Goal: Transaction & Acquisition: Book appointment/travel/reservation

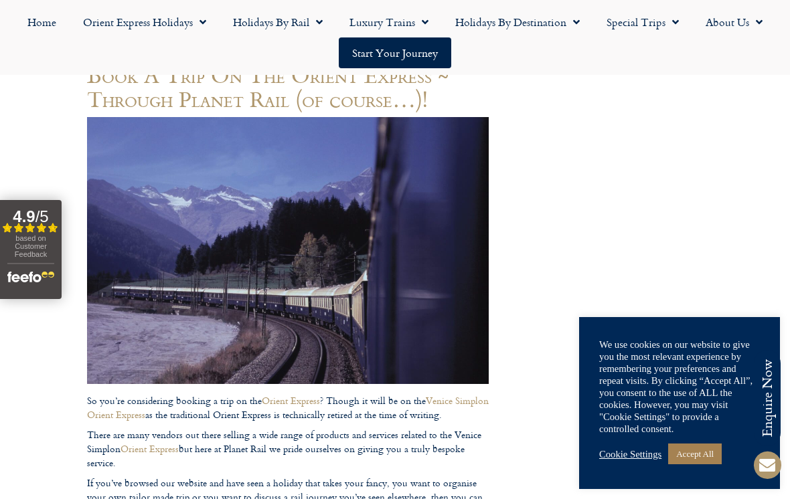
scroll to position [211, 0]
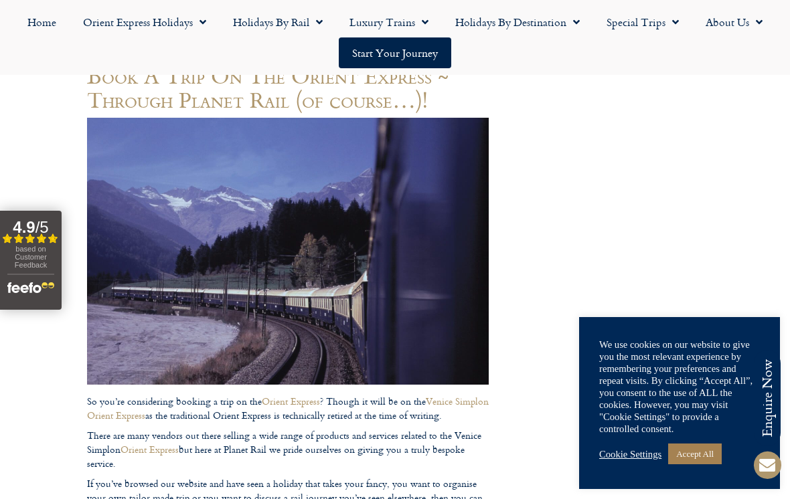
click at [419, 28] on span "Menu" at bounding box center [421, 22] width 13 height 24
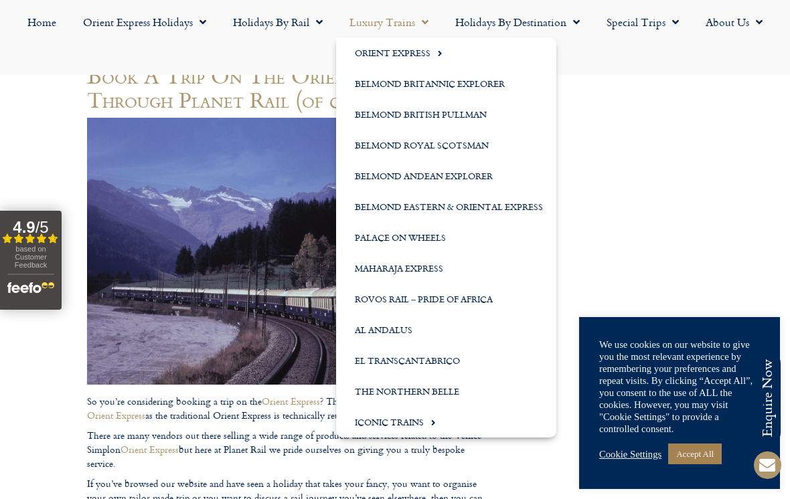
click at [438, 54] on span "Menu" at bounding box center [436, 53] width 12 height 22
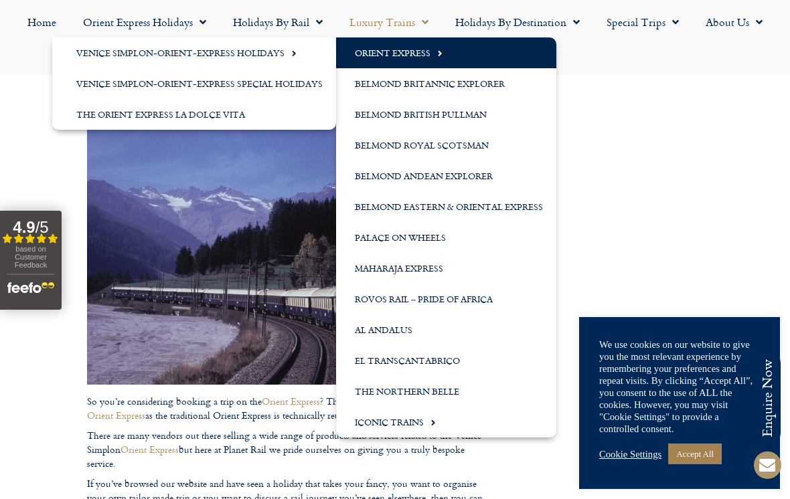
click at [275, 56] on link "Venice Simplon-Orient-Express Holidays" at bounding box center [194, 52] width 284 height 31
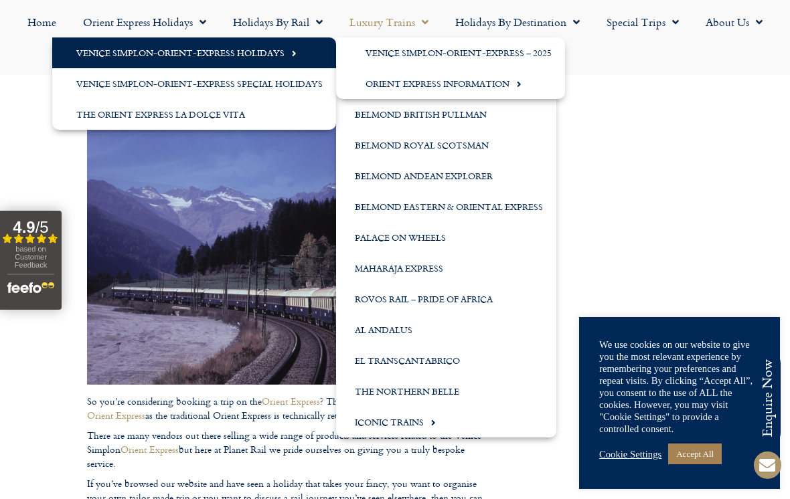
click at [545, 54] on link "Venice Simplon-Orient-Express – 2025" at bounding box center [450, 52] width 229 height 31
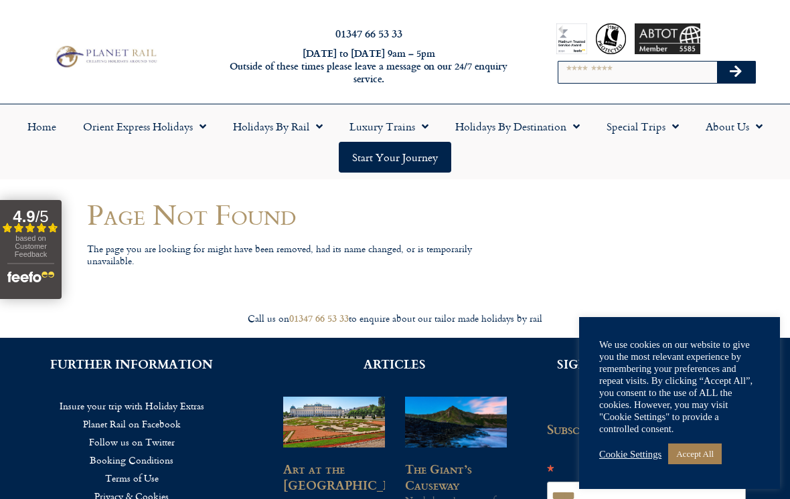
click at [418, 133] on span "Menu" at bounding box center [421, 126] width 13 height 24
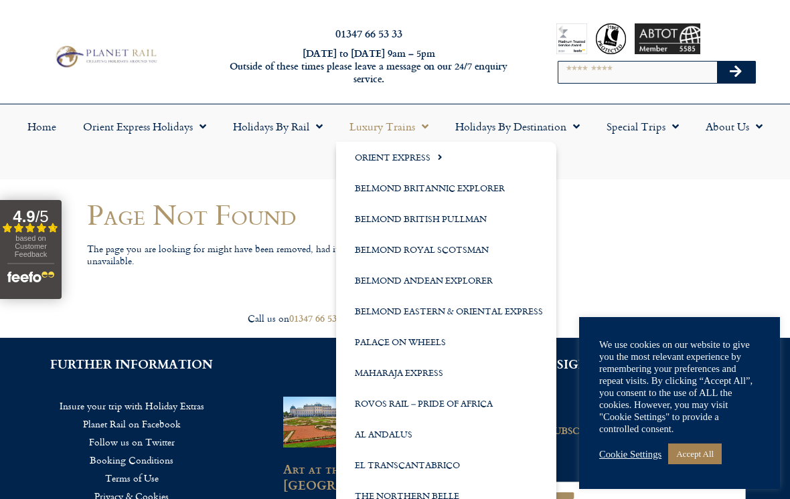
click at [429, 166] on link "Orient Express" at bounding box center [446, 157] width 220 height 31
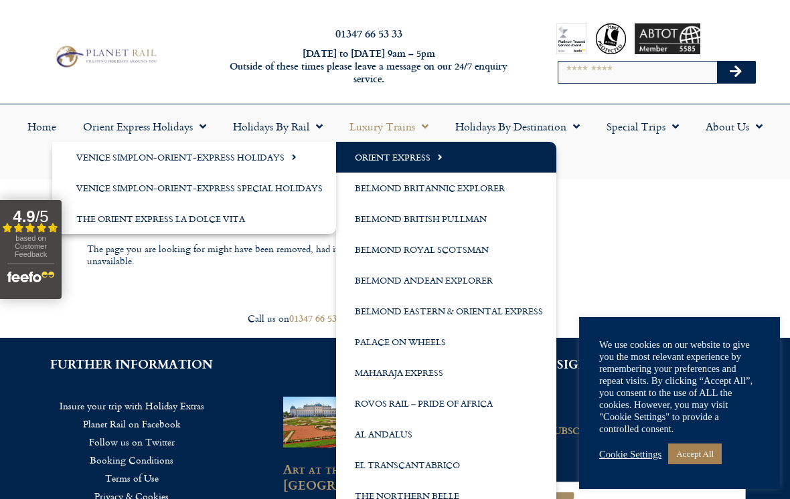
click at [290, 162] on span "Menu" at bounding box center [290, 157] width 12 height 22
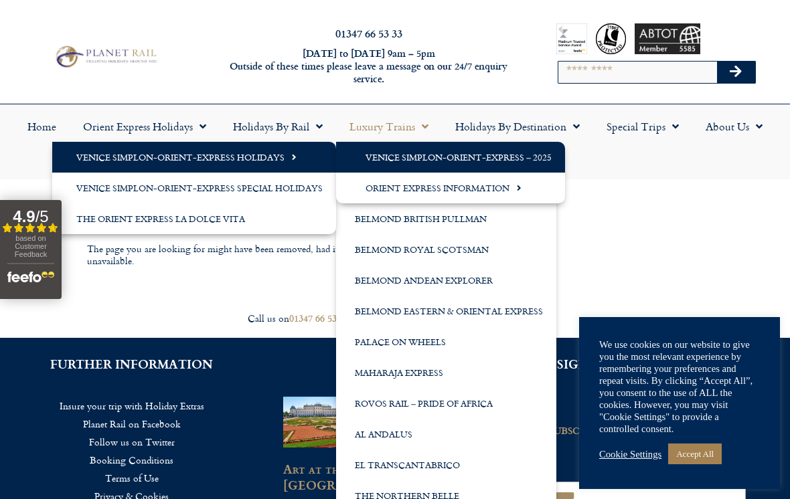
click at [537, 189] on link "Orient Express Information" at bounding box center [450, 188] width 229 height 31
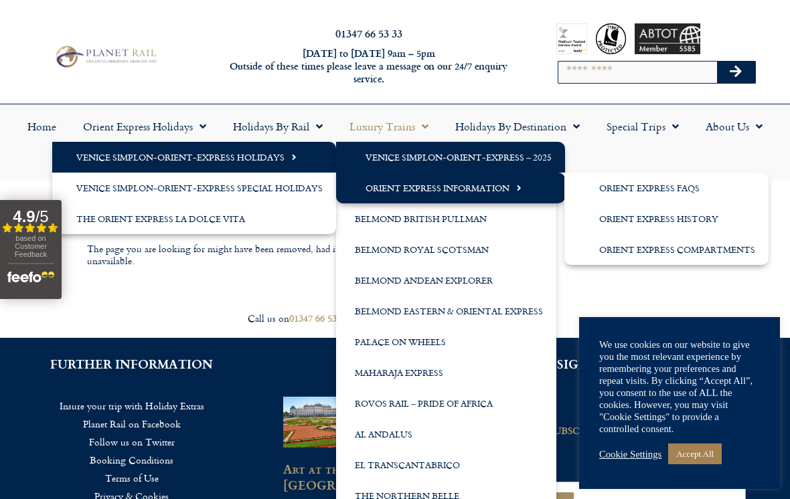
click at [218, 185] on link "Venice Simplon-Orient-Express Special Holidays" at bounding box center [194, 188] width 284 height 31
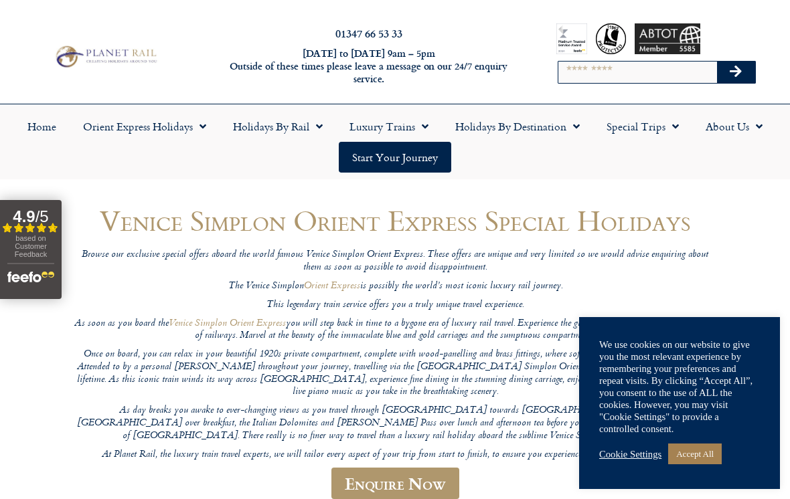
click at [414, 133] on link "Luxury Trains" at bounding box center [389, 126] width 106 height 31
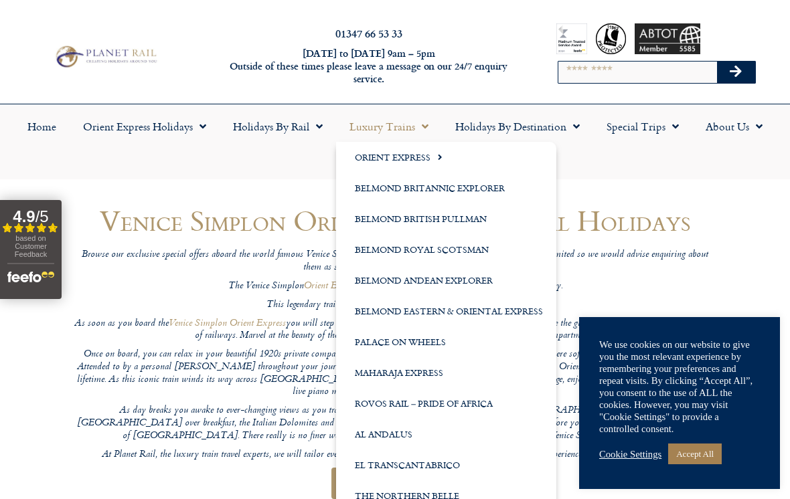
click at [673, 226] on h1 "Venice Simplon Orient Express Special Holidays" at bounding box center [395, 220] width 642 height 31
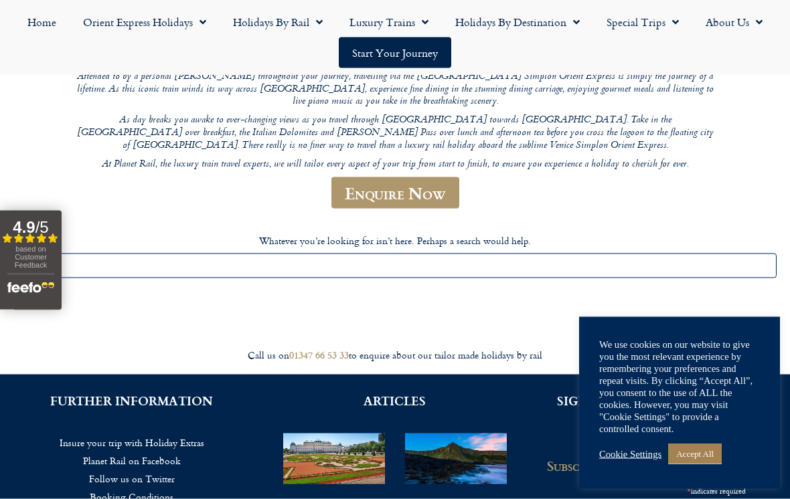
scroll to position [292, 0]
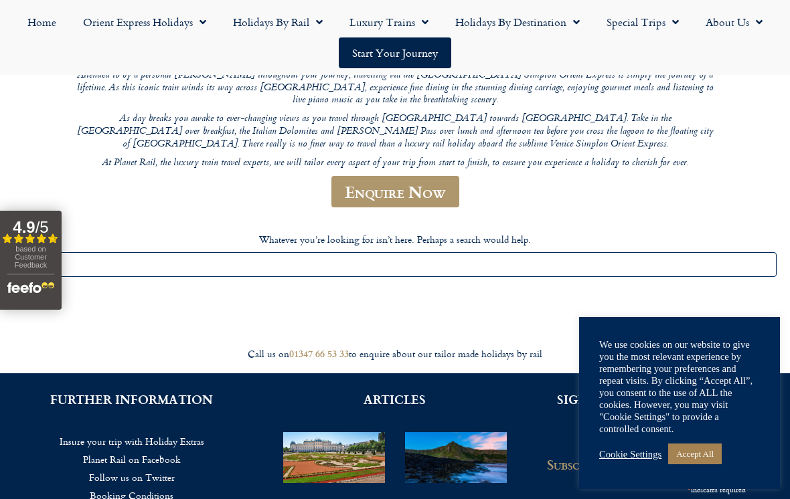
click at [384, 178] on link "Enquire Now" at bounding box center [395, 191] width 128 height 31
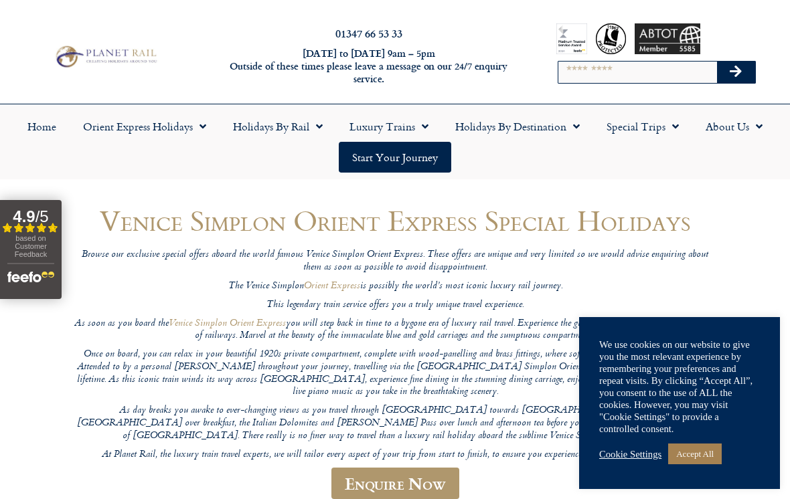
scroll to position [313, 0]
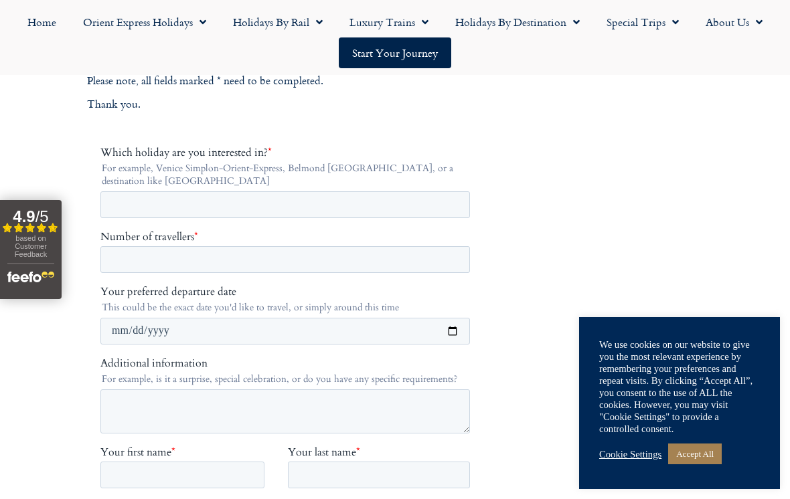
scroll to position [173, 0]
